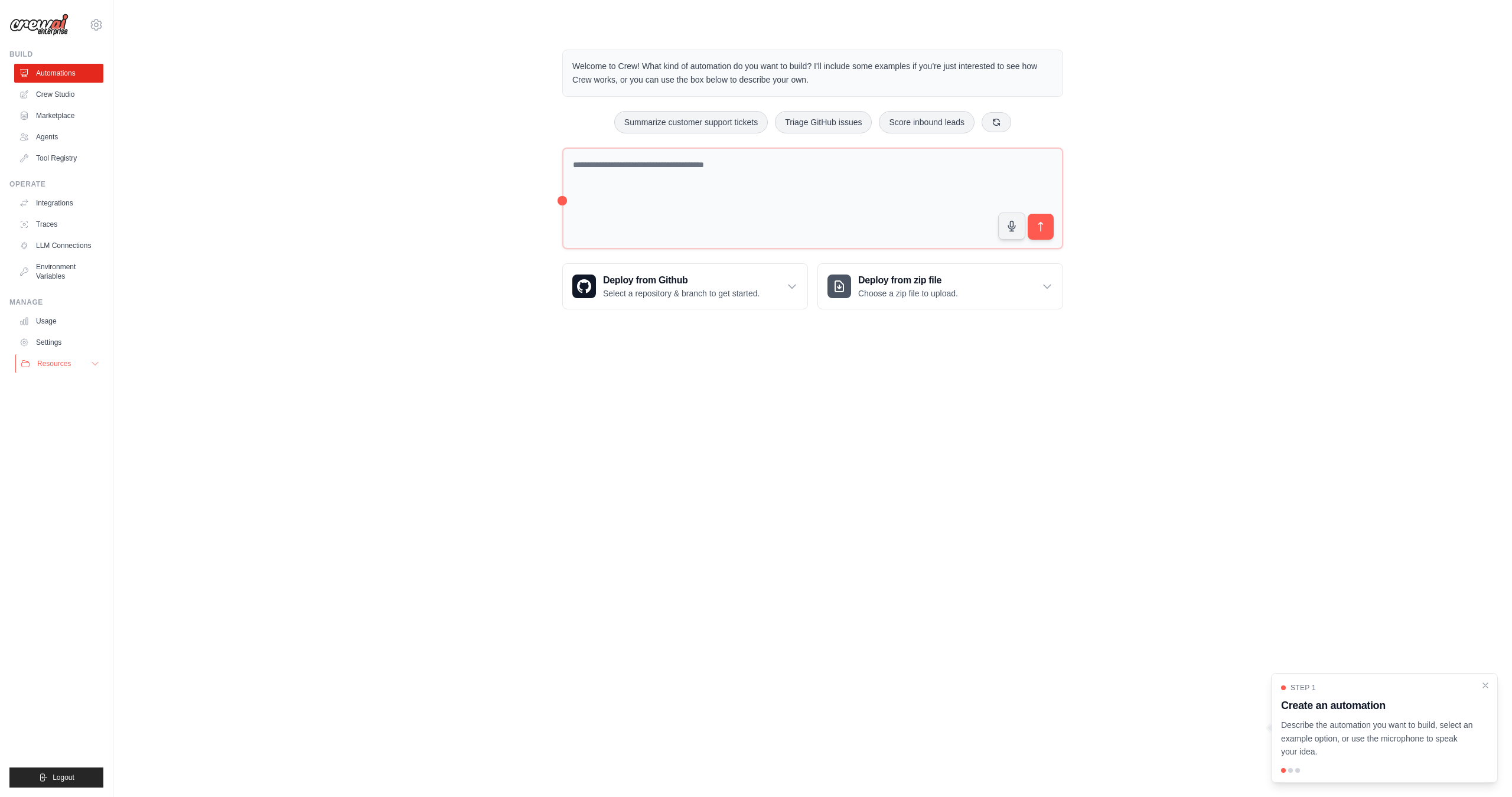
click at [63, 357] on button "Resources" at bounding box center [60, 363] width 89 height 19
click at [63, 359] on button "Resources" at bounding box center [60, 363] width 89 height 19
click at [55, 344] on link "Settings" at bounding box center [60, 342] width 89 height 19
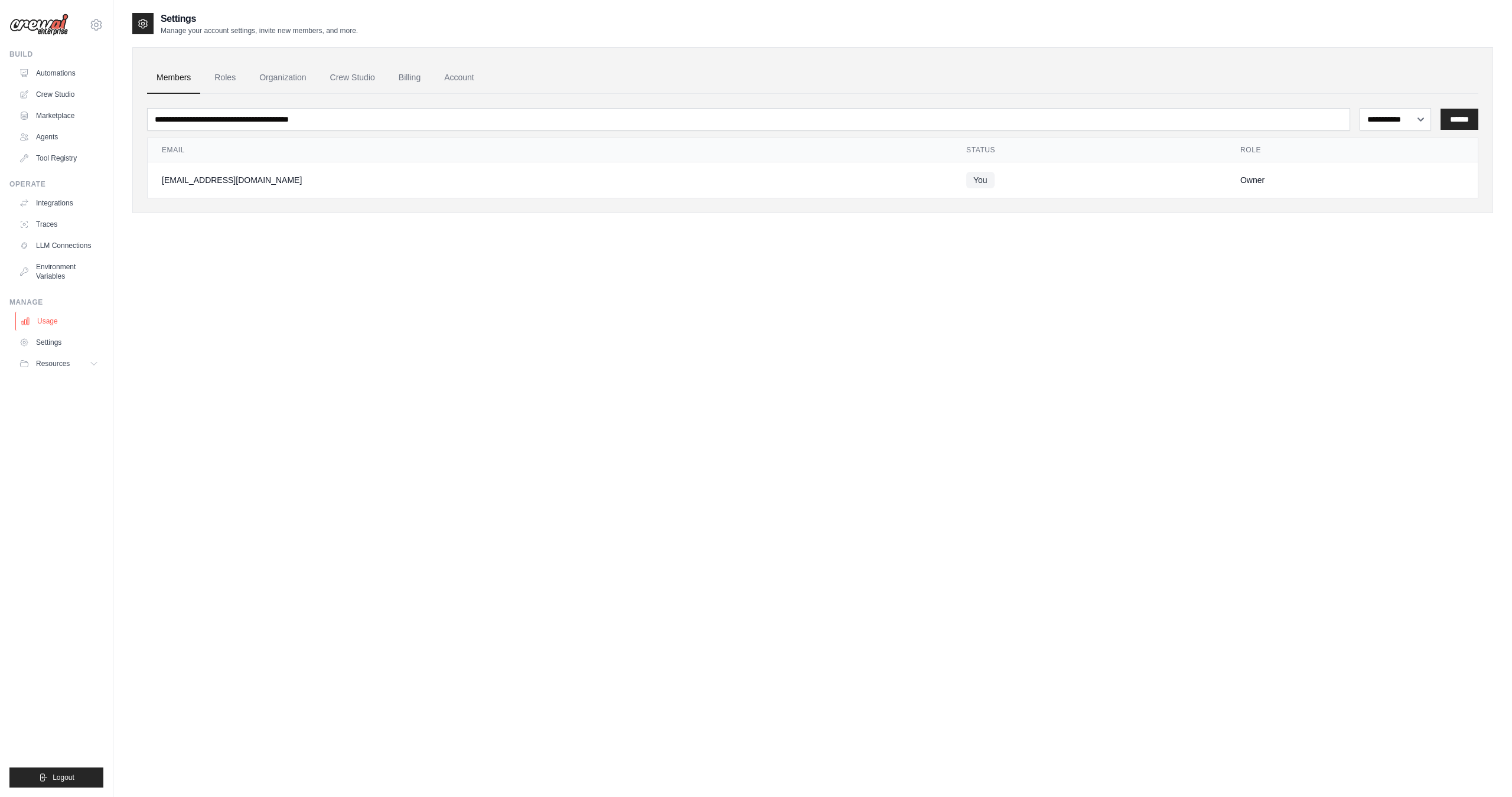
click at [53, 321] on link "Usage" at bounding box center [60, 321] width 89 height 19
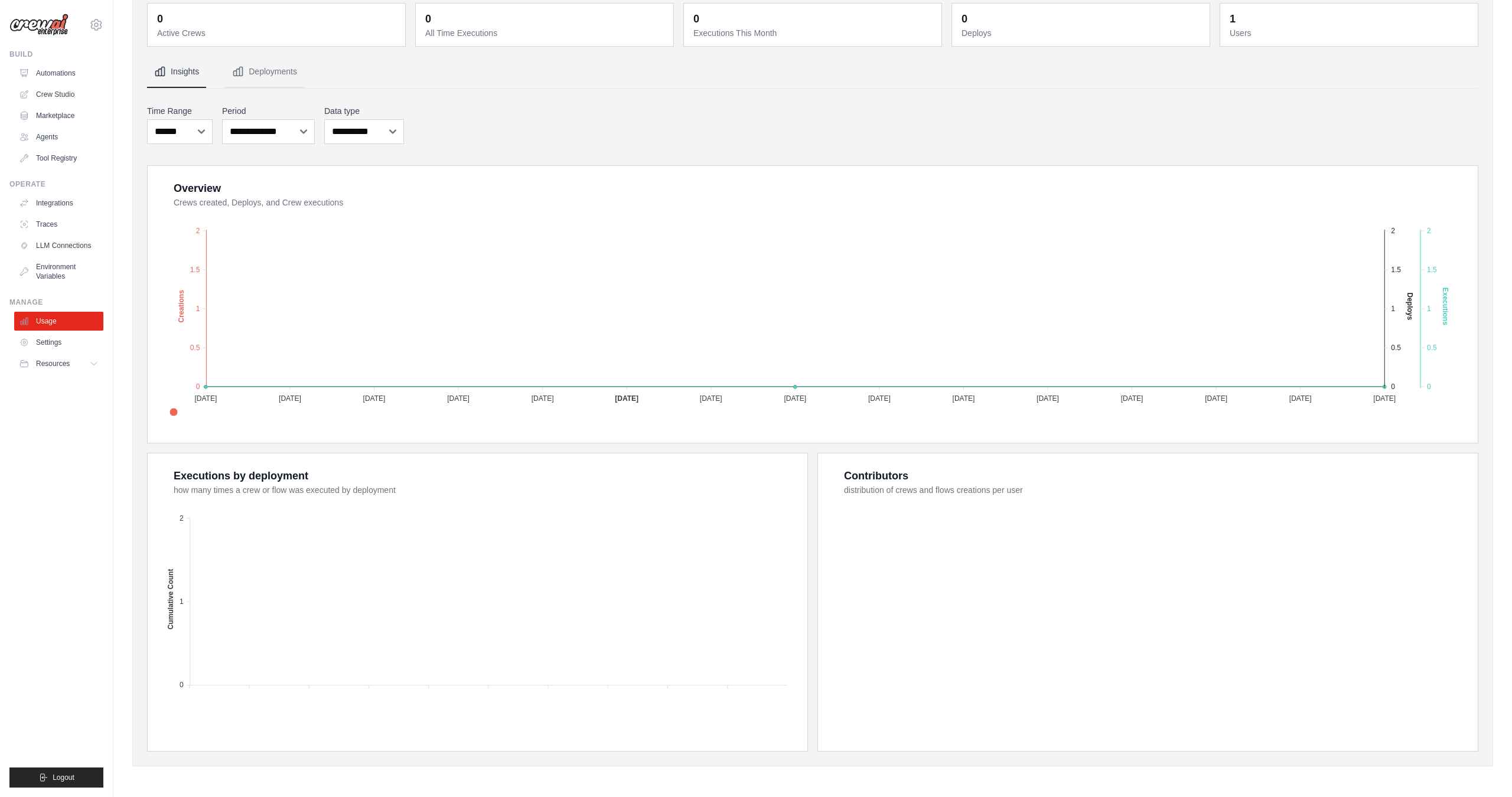
scroll to position [3, 0]
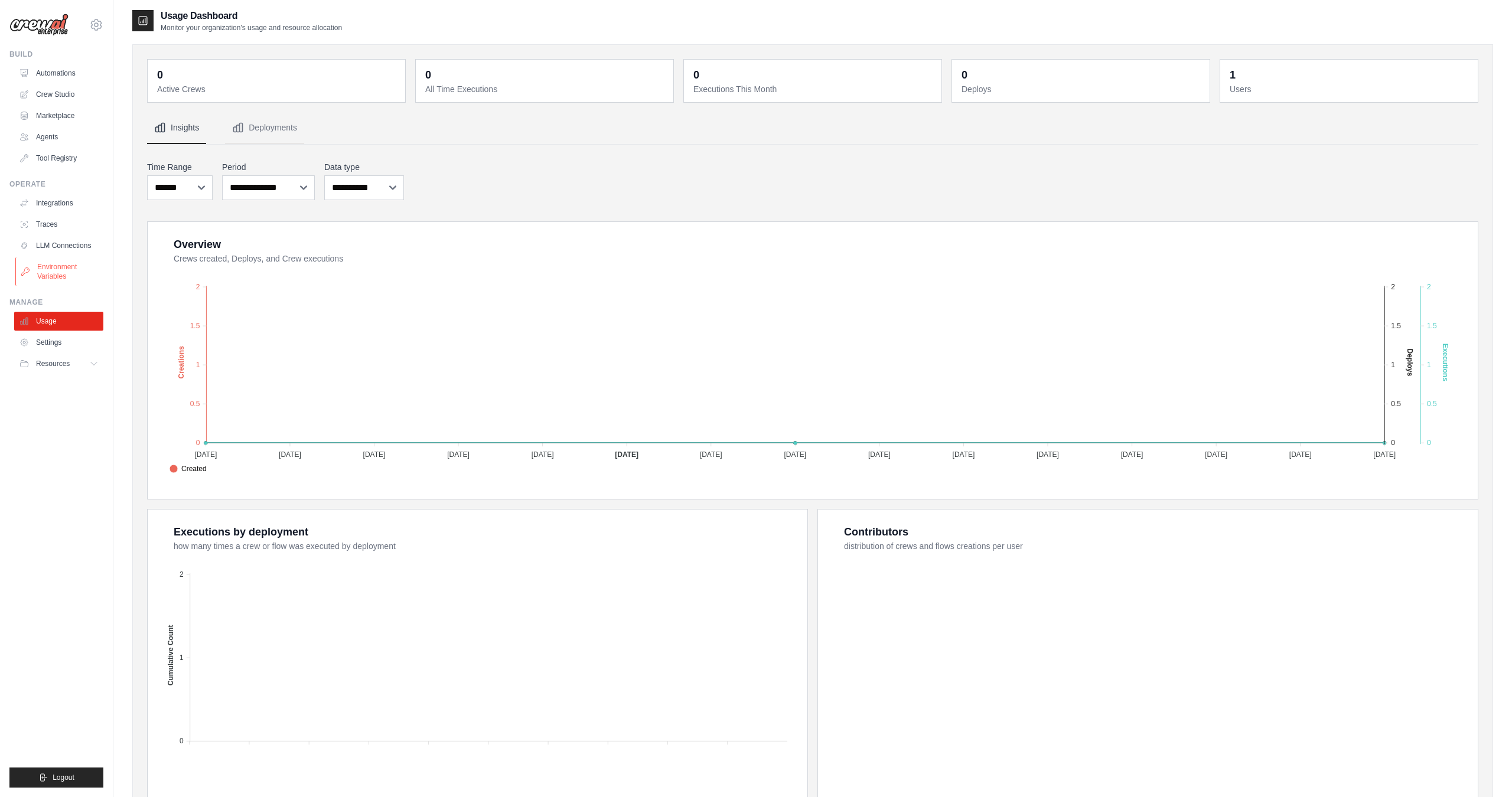
click at [62, 265] on link "Environment Variables" at bounding box center [60, 271] width 89 height 28
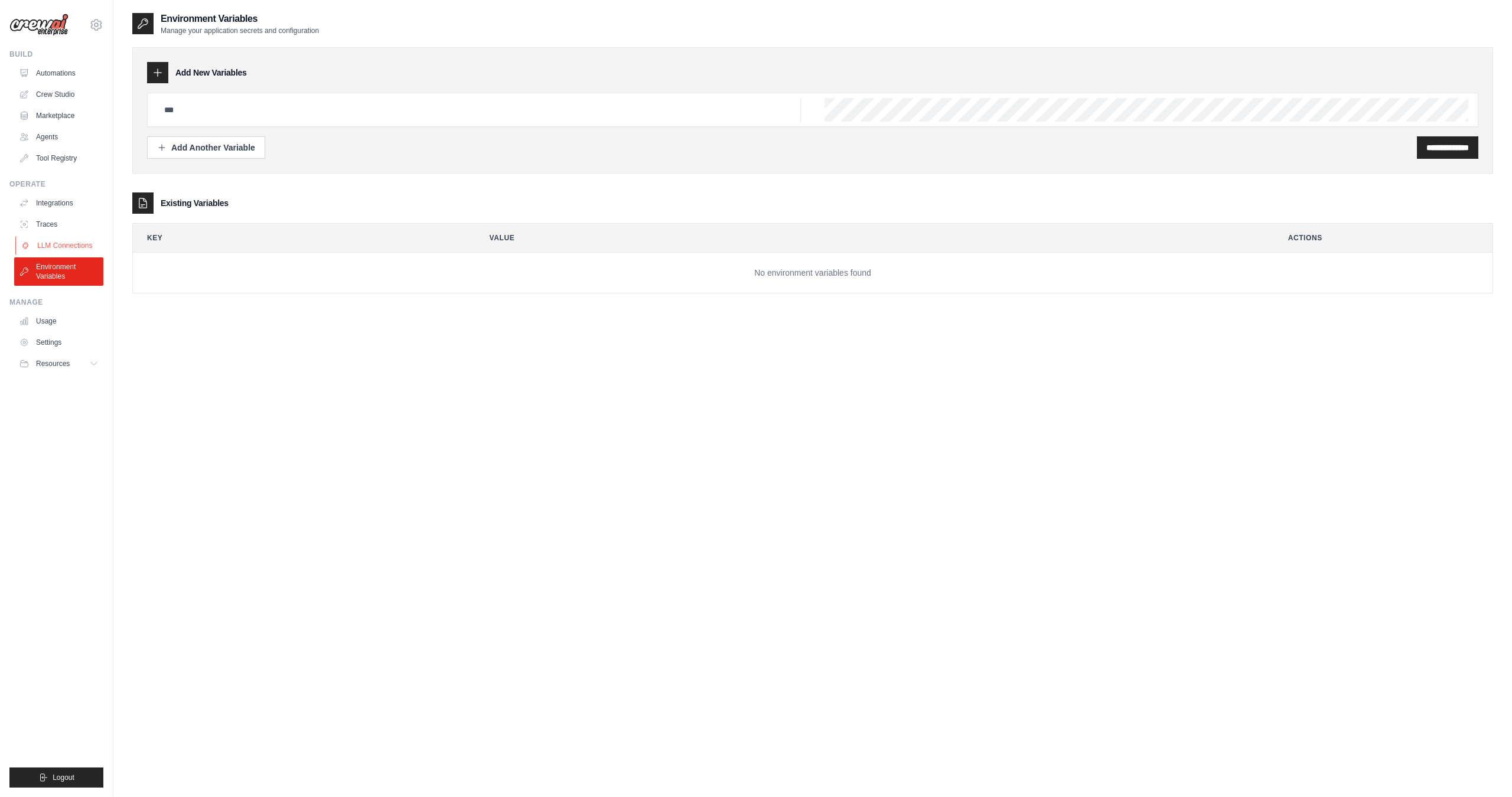
click at [53, 247] on link "LLM Connections" at bounding box center [60, 245] width 89 height 19
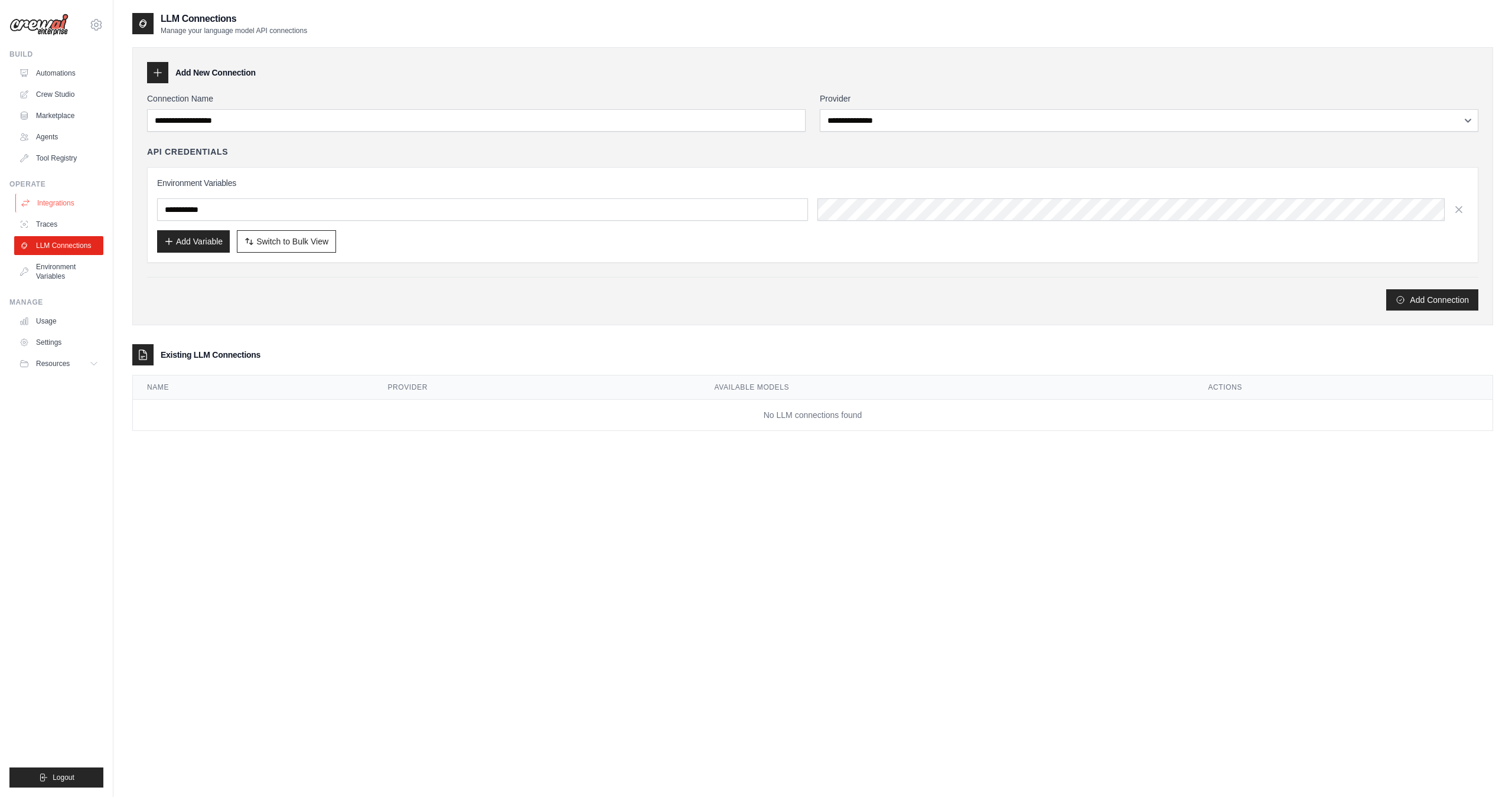
click at [41, 197] on link "Integrations" at bounding box center [60, 203] width 89 height 19
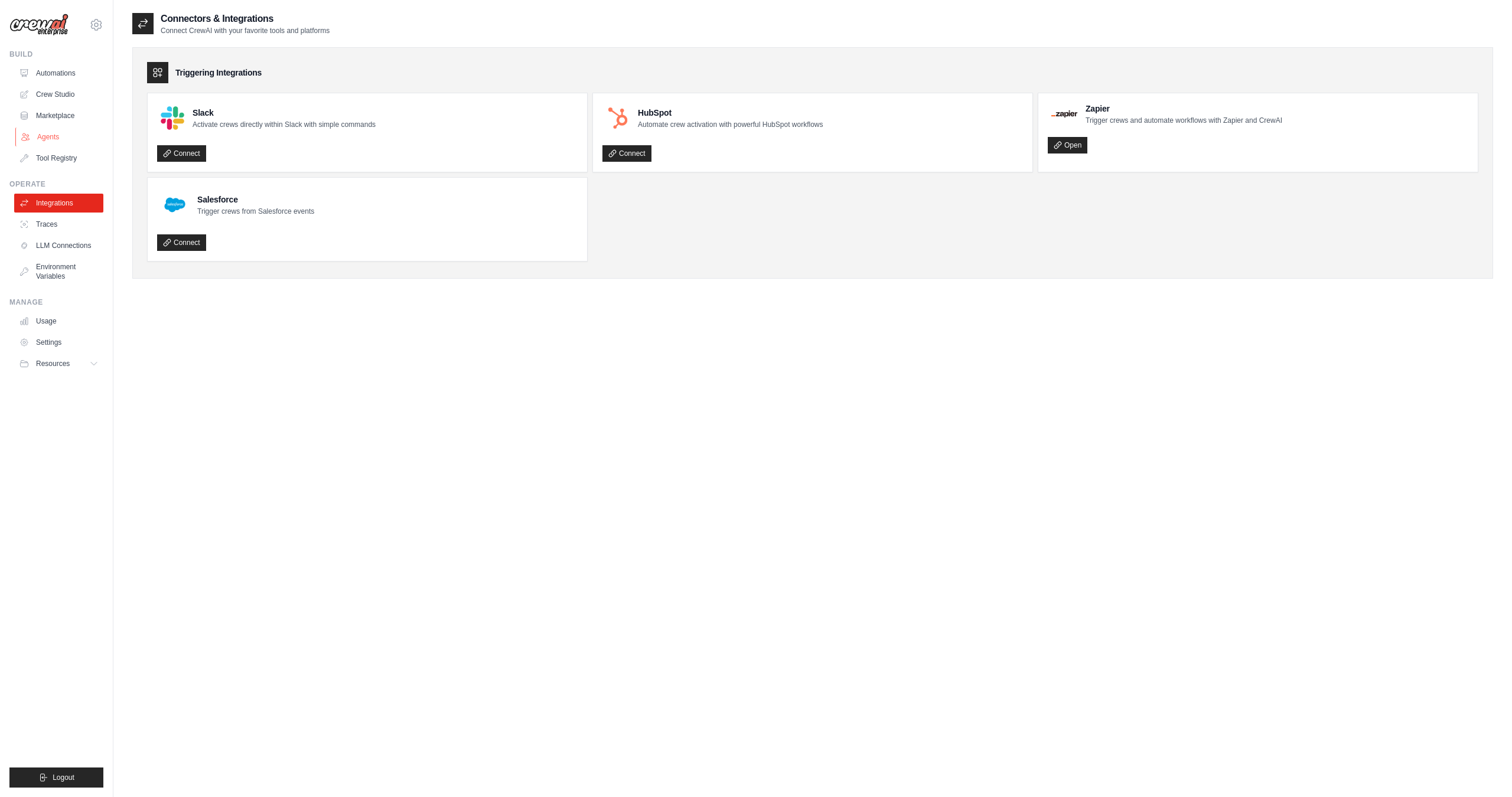
click at [43, 133] on link "Agents" at bounding box center [60, 137] width 89 height 19
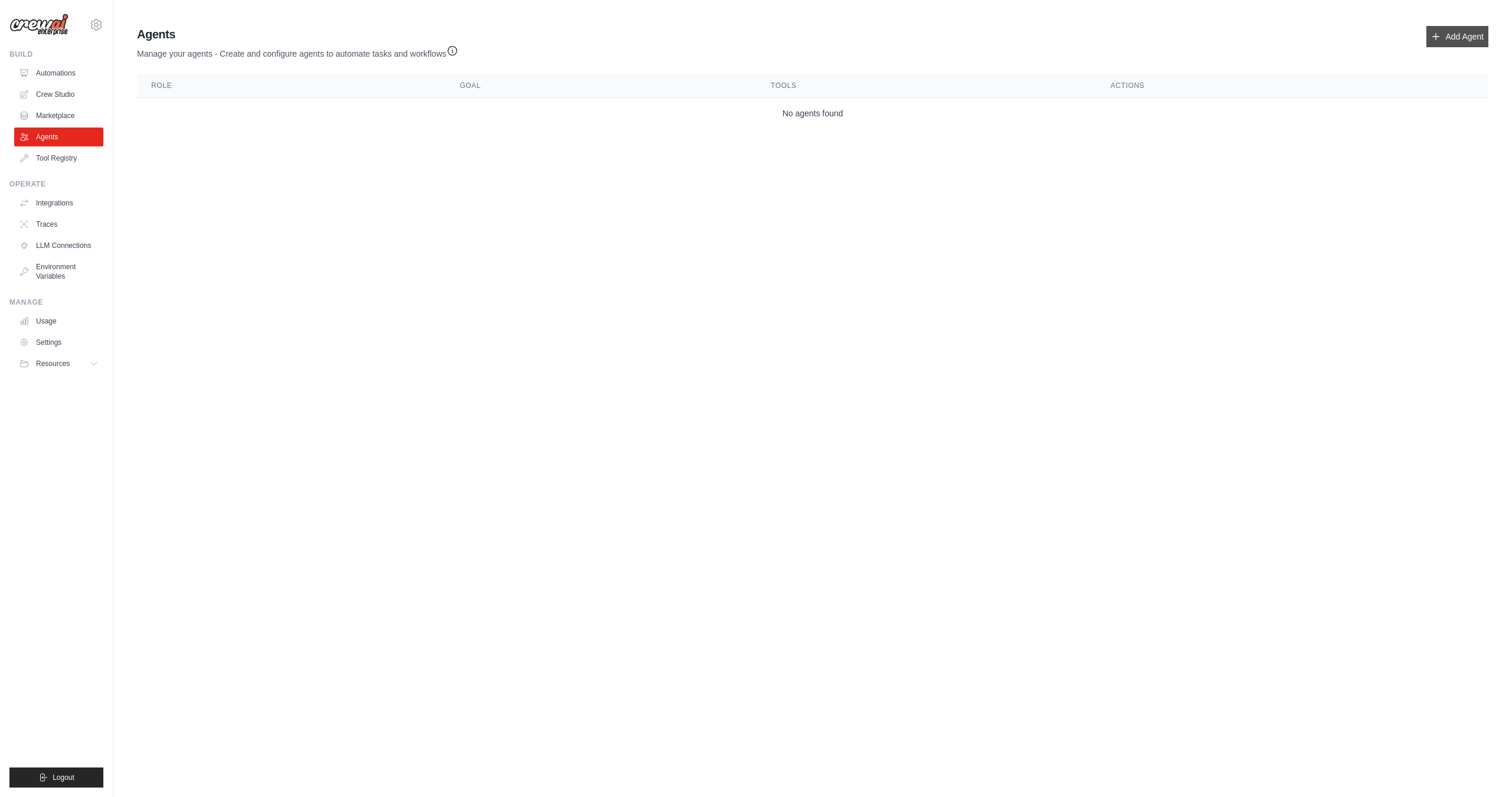
click at [1468, 40] on link "Add Agent" at bounding box center [1456, 37] width 62 height 21
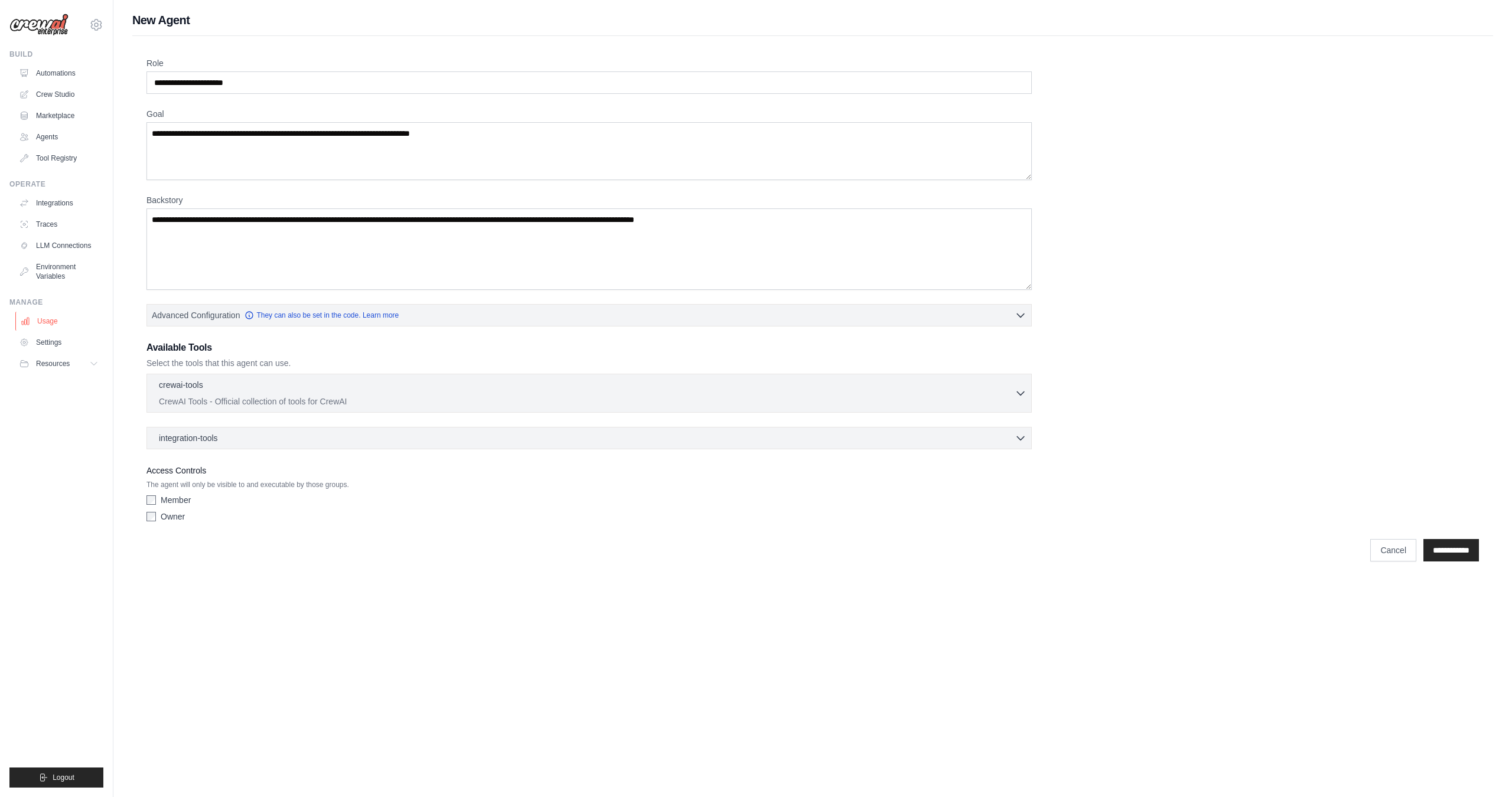
click at [53, 320] on link "Usage" at bounding box center [60, 321] width 89 height 19
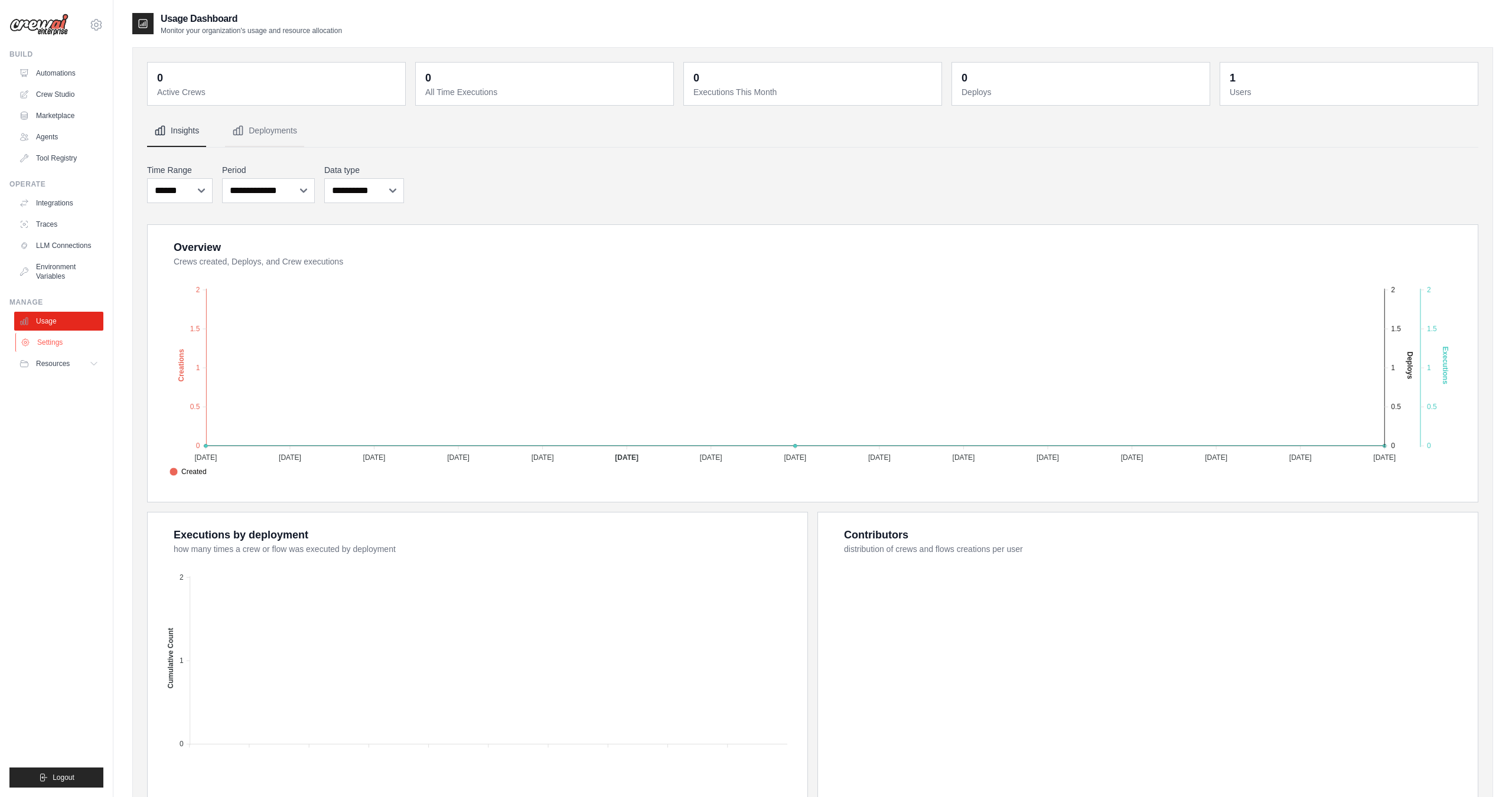
click at [39, 341] on link "Settings" at bounding box center [60, 342] width 89 height 19
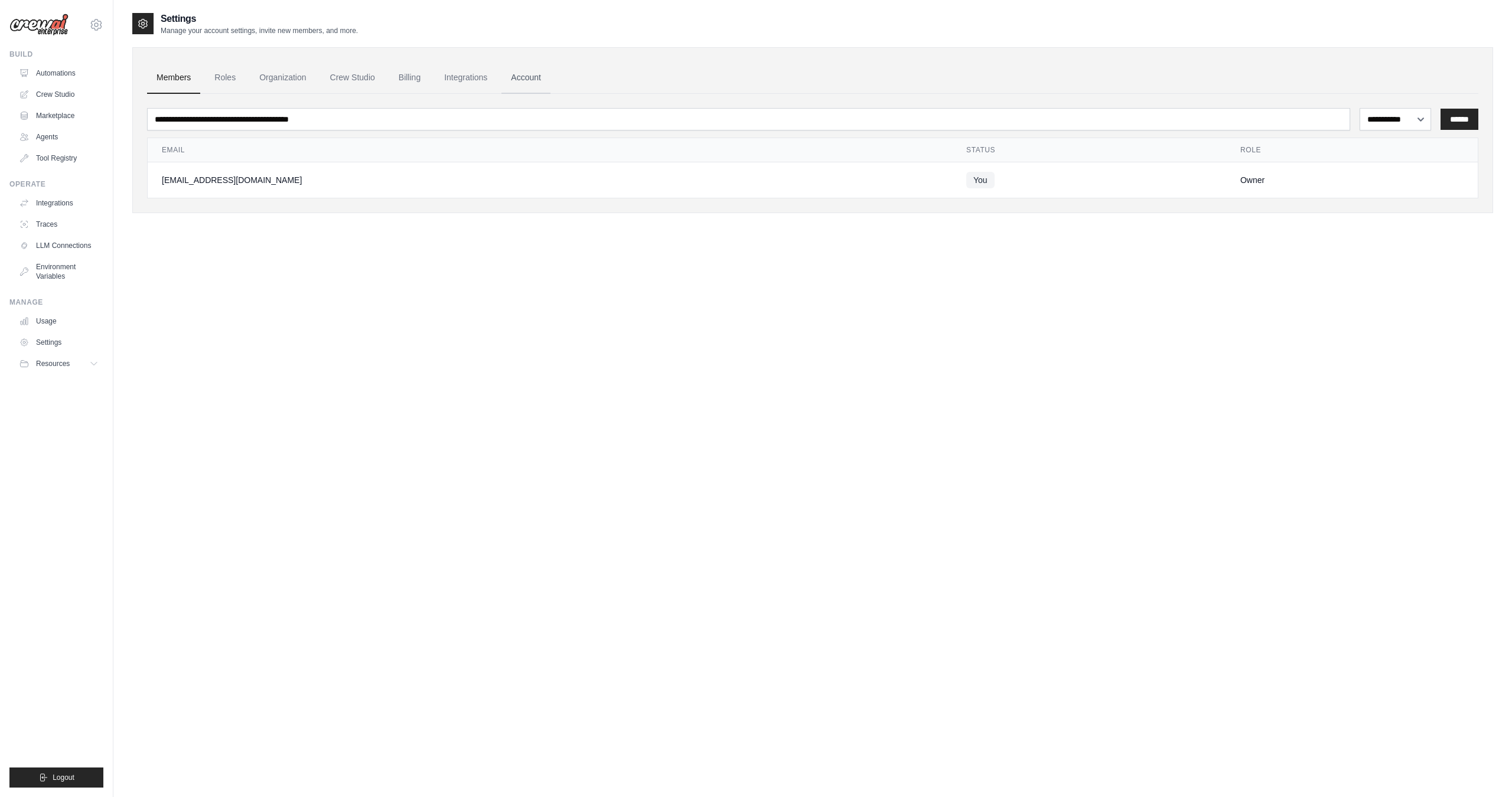
click at [538, 82] on link "Account" at bounding box center [526, 78] width 49 height 32
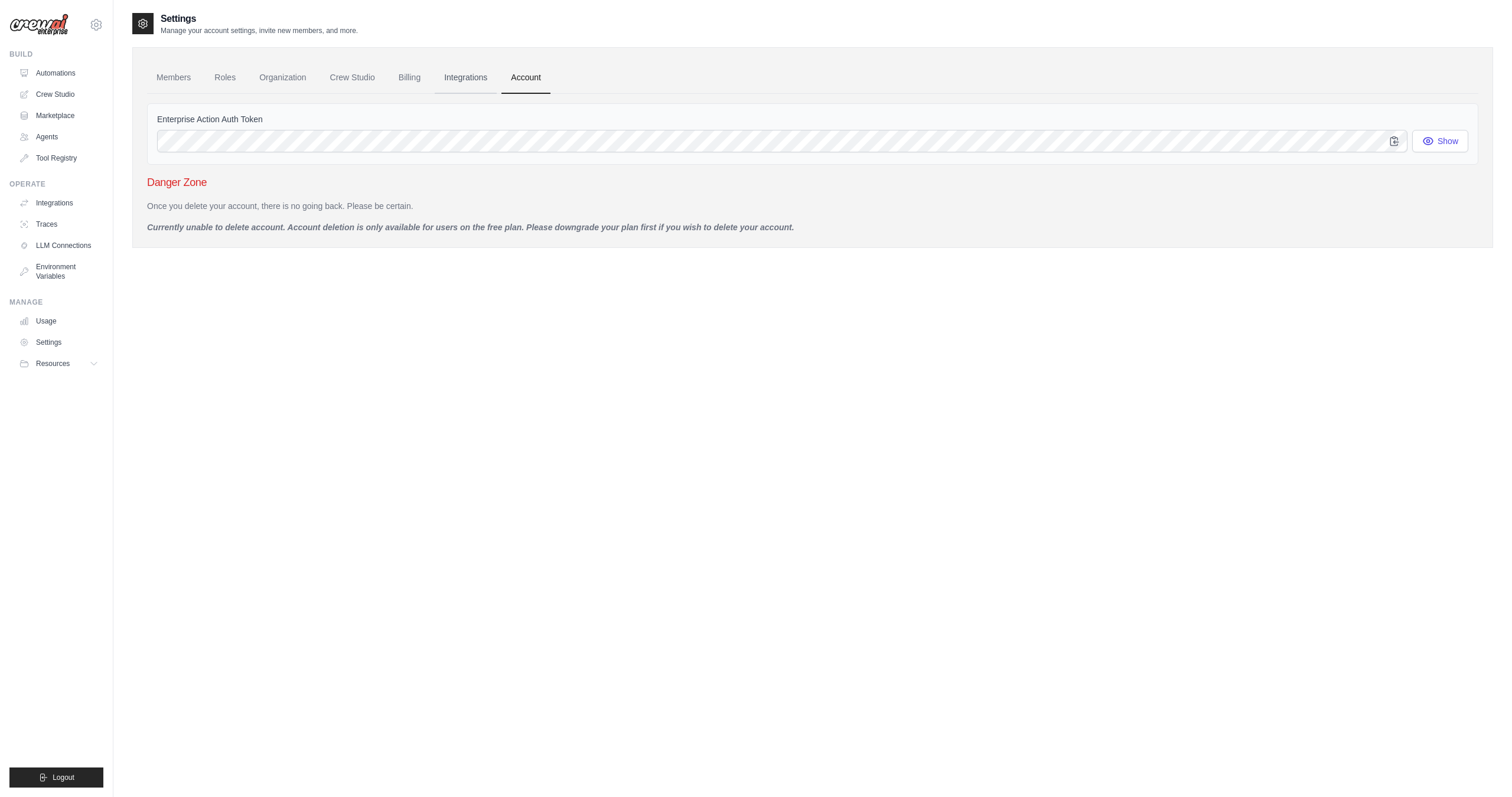
click at [466, 73] on link "Integrations" at bounding box center [465, 78] width 62 height 32
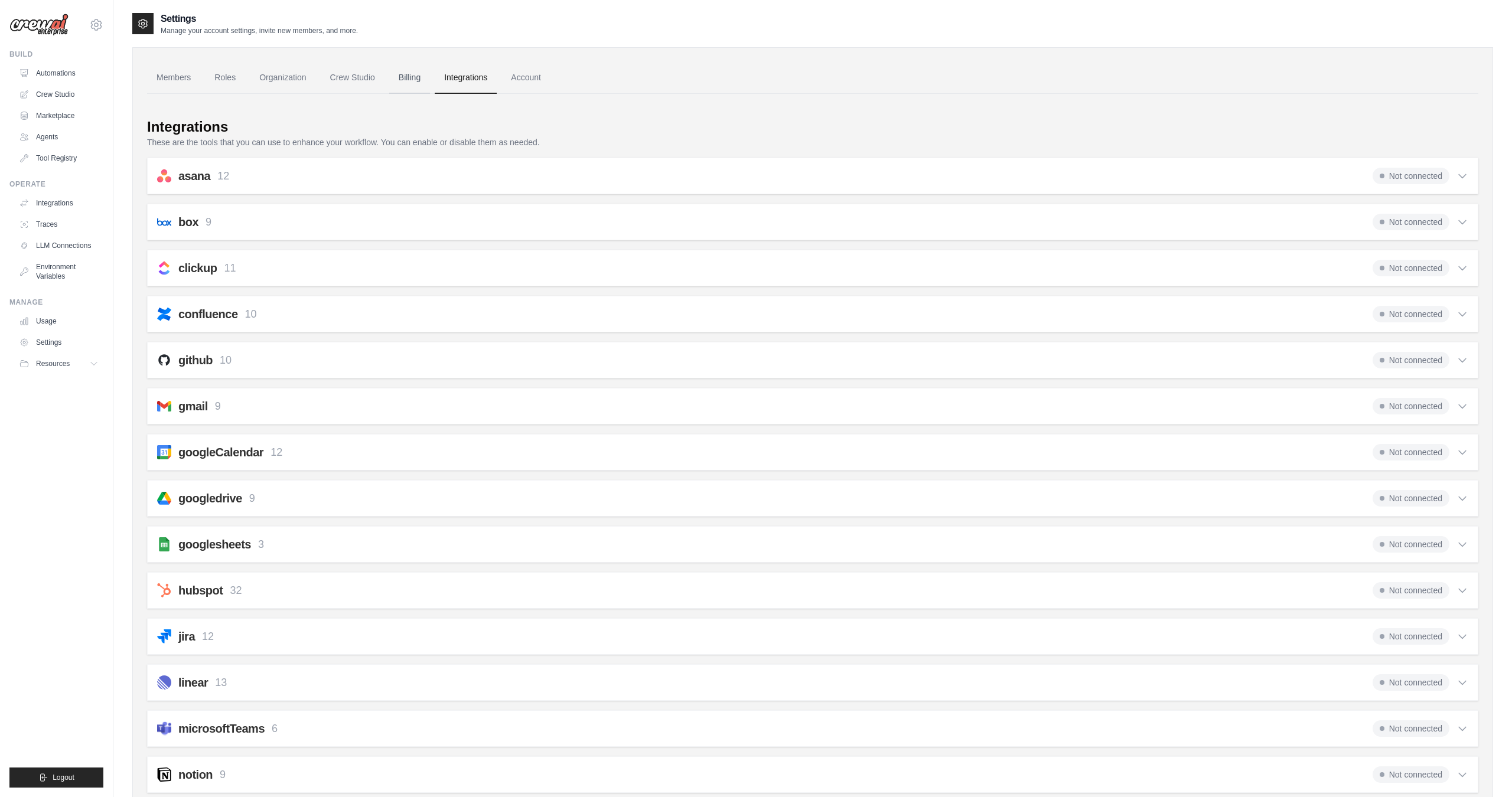
click at [420, 82] on link "Billing" at bounding box center [409, 78] width 40 height 32
